Goal: Book appointment/travel/reservation

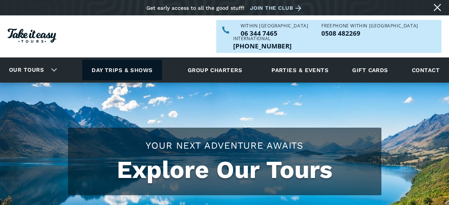
click at [139, 60] on link "Day trips & shows" at bounding box center [122, 70] width 80 height 21
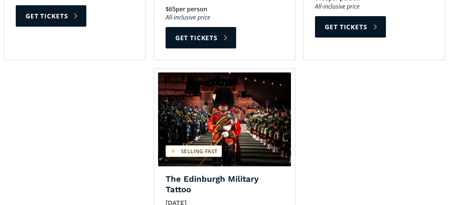
scroll to position [1202, 0]
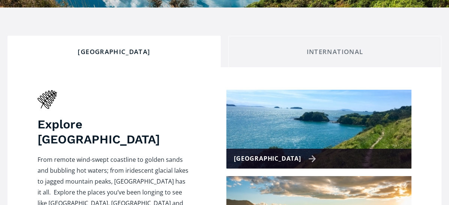
scroll to position [263, 0]
click at [297, 153] on div "[GEOGRAPHIC_DATA]" at bounding box center [275, 158] width 82 height 11
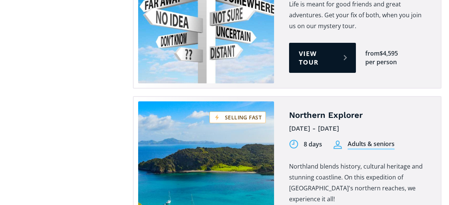
scroll to position [1352, 0]
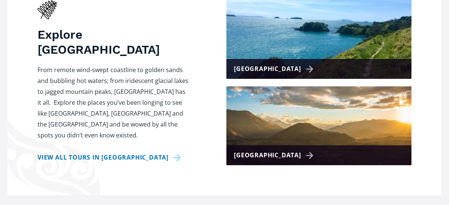
scroll to position [376, 0]
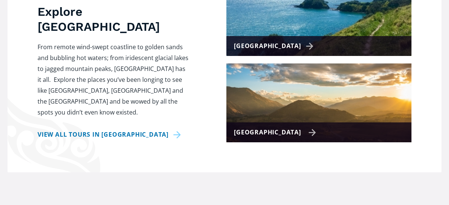
click at [295, 127] on div "[GEOGRAPHIC_DATA]" at bounding box center [275, 132] width 82 height 11
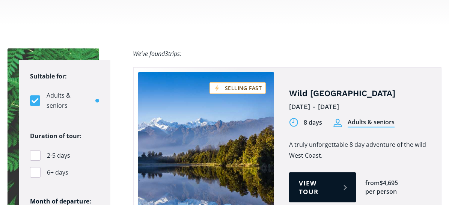
scroll to position [488, 0]
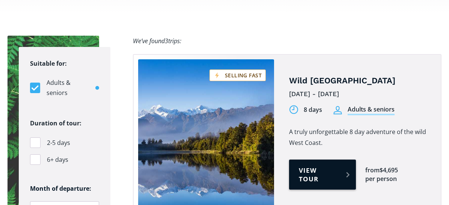
click at [308, 160] on link "View tour" at bounding box center [322, 175] width 67 height 30
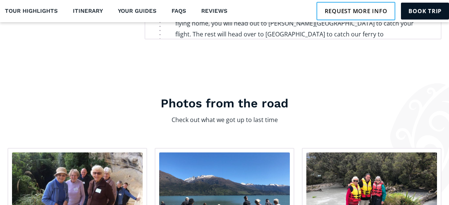
scroll to position [1202, 0]
